Goal: Information Seeking & Learning: Learn about a topic

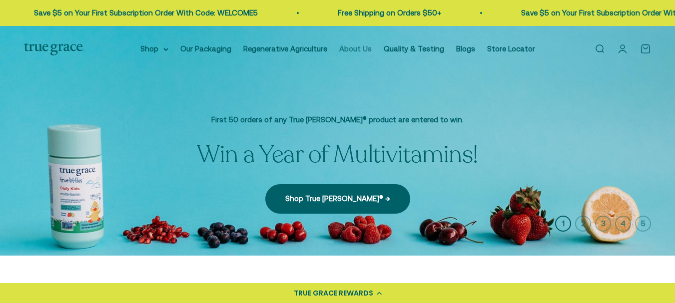
click at [359, 48] on link "About Us" at bounding box center [355, 48] width 32 height 8
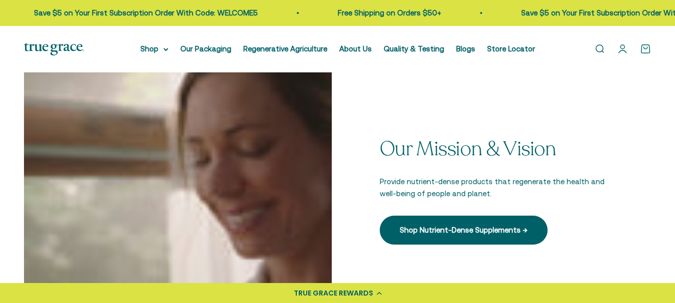
scroll to position [271, 0]
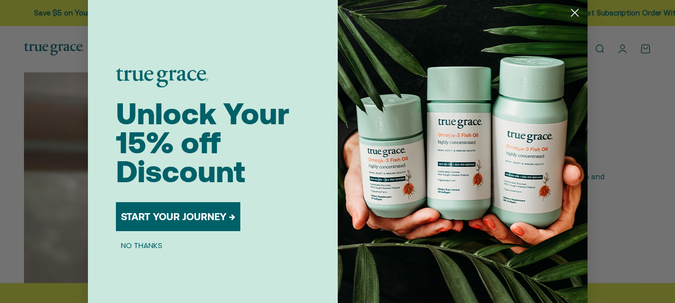
click at [571, 8] on circle "Close dialog" at bounding box center [574, 12] width 16 height 16
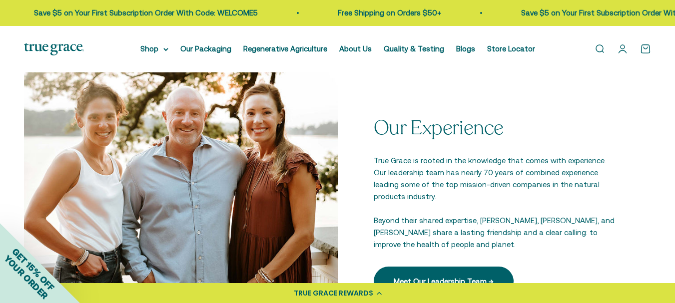
scroll to position [1247, 0]
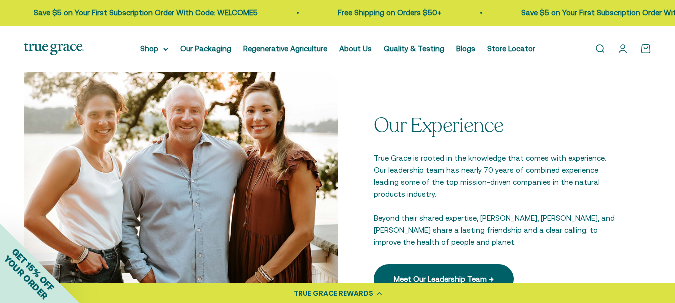
click at [363, 230] on div "Our Experience True Grace is rooted in the knowledge that comes with experience…" at bounding box center [495, 204] width 314 height 314
click at [375, 191] on div "Our Experience True Grace is rooted in the knowledge that comes with experience…" at bounding box center [495, 203] width 242 height 179
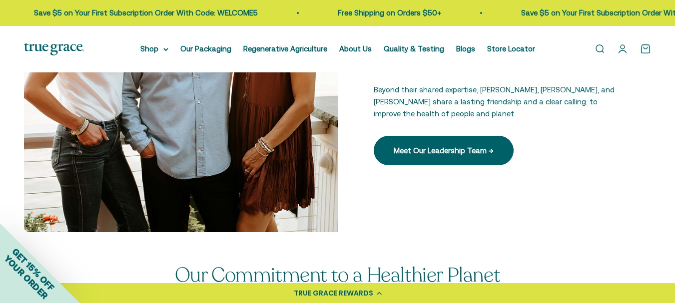
scroll to position [1338, 0]
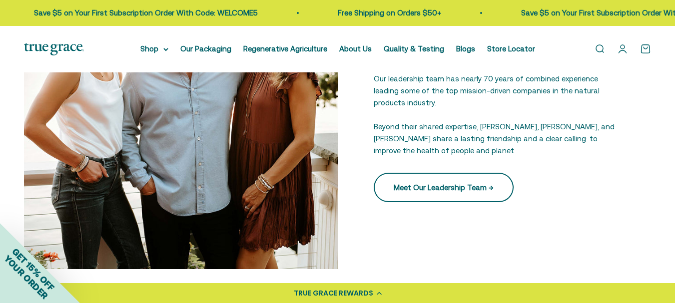
click at [447, 178] on link "Meet Our Leadership Team →" at bounding box center [444, 187] width 140 height 29
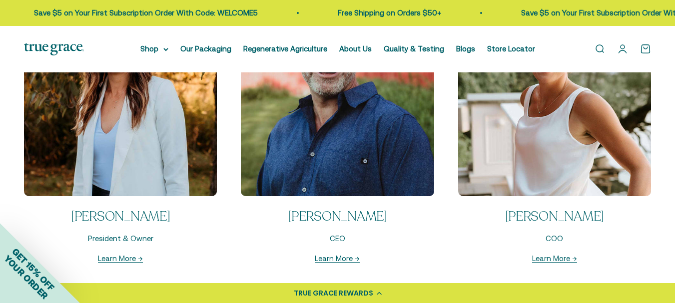
scroll to position [975, 0]
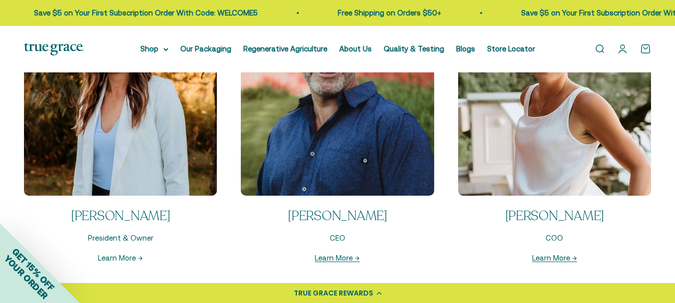
click at [119, 256] on link "Learn More →" at bounding box center [120, 258] width 45 height 8
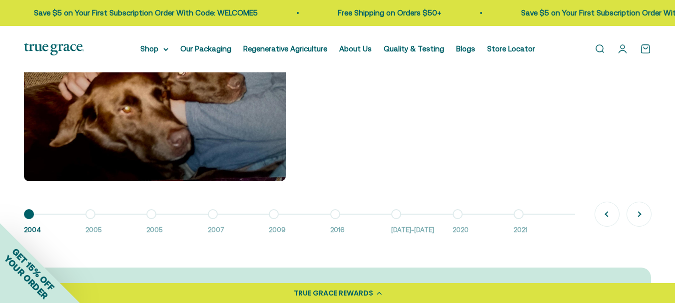
scroll to position [783, 0]
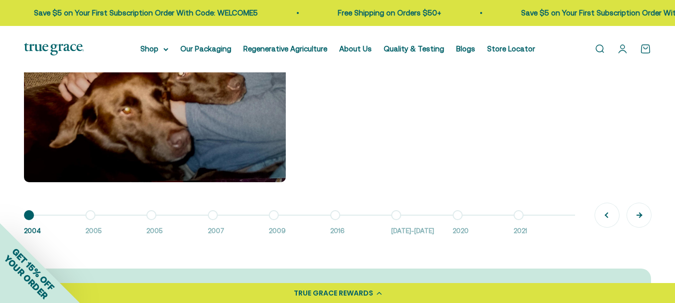
click at [636, 215] on button "Next" at bounding box center [639, 215] width 24 height 24
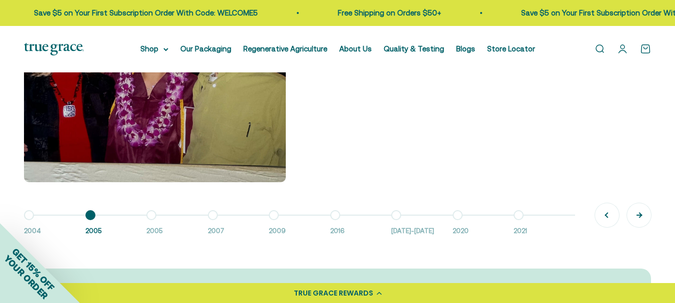
click at [636, 215] on button "Next" at bounding box center [639, 215] width 24 height 24
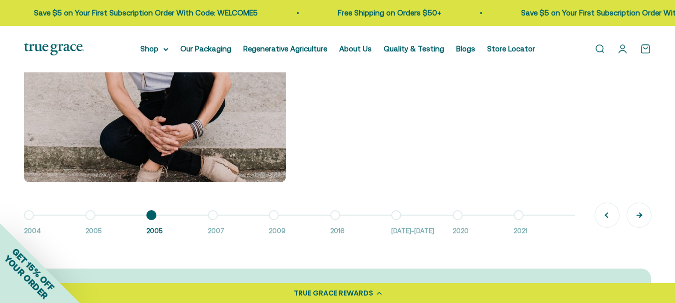
click at [635, 215] on button "Next" at bounding box center [639, 215] width 24 height 24
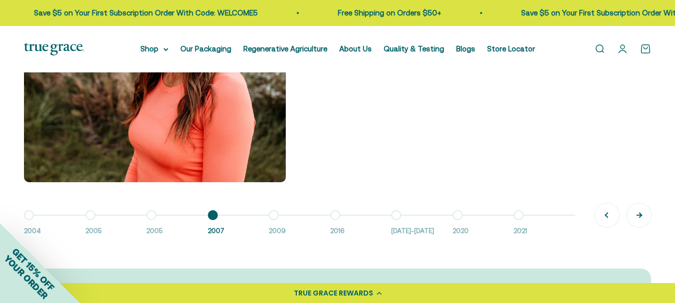
click at [642, 211] on button "Next" at bounding box center [639, 215] width 24 height 24
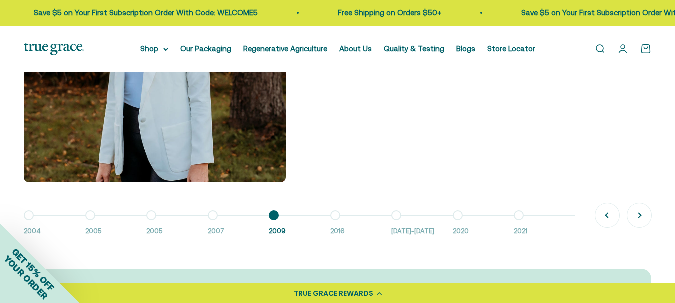
click at [517, 216] on button "Go to item 9 2021" at bounding box center [544, 225] width 61 height 21
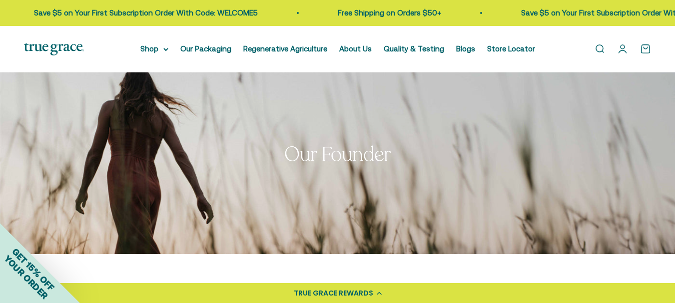
scroll to position [0, 0]
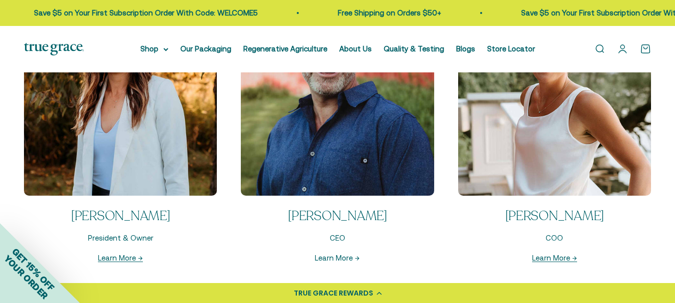
click at [335, 259] on link "Learn More →" at bounding box center [337, 258] width 45 height 8
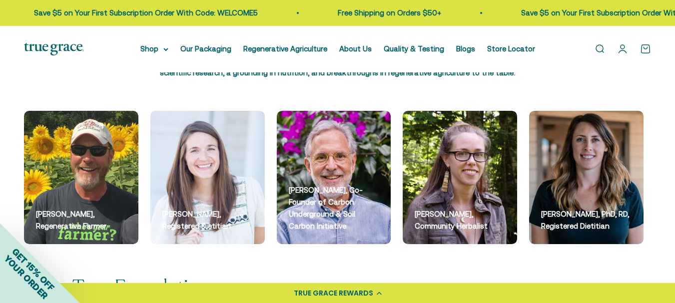
scroll to position [1254, 0]
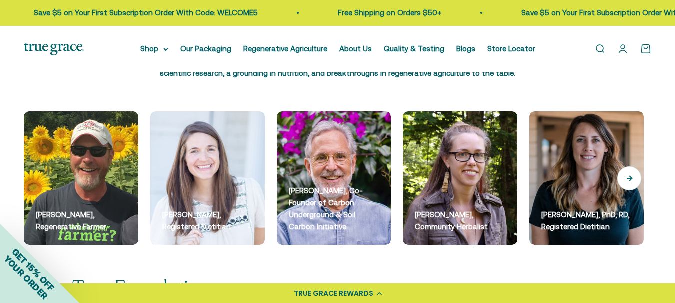
click at [628, 177] on button "Next" at bounding box center [629, 178] width 24 height 24
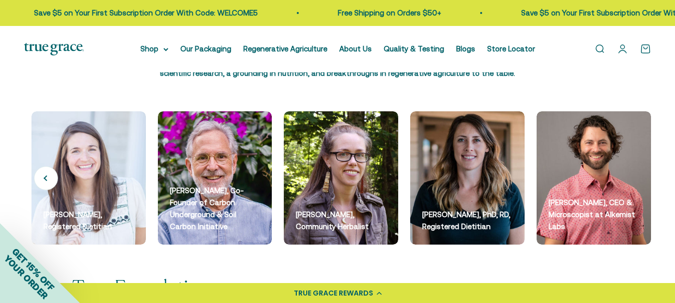
scroll to position [0, 128]
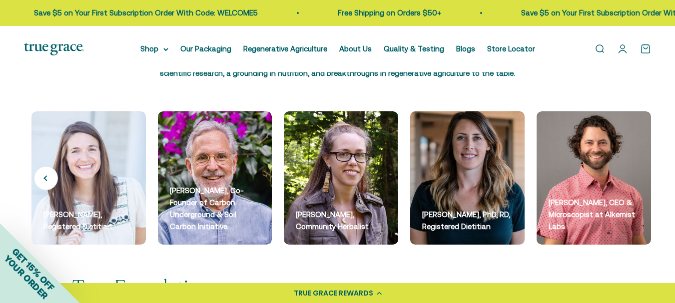
click at [471, 174] on img at bounding box center [467, 177] width 121 height 141
click at [472, 174] on img at bounding box center [467, 177] width 121 height 141
